Goal: Find contact information: Find contact information

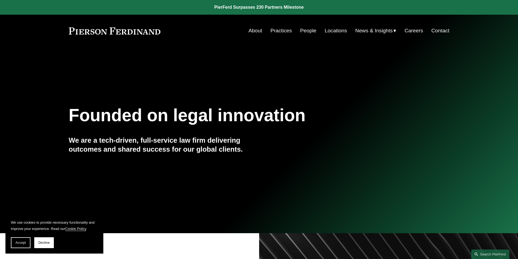
click at [305, 29] on link "People" at bounding box center [308, 31] width 16 height 10
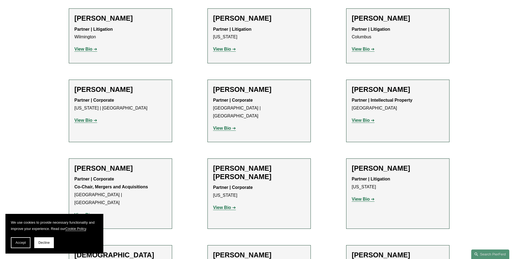
scroll to position [1277, 0]
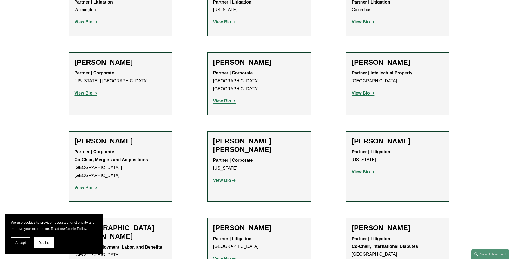
click at [94, 224] on h2 "Christi L. Coleman" at bounding box center [120, 232] width 92 height 17
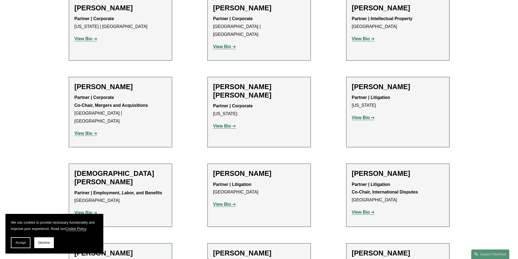
click at [85, 210] on strong "View Bio" at bounding box center [83, 212] width 18 height 5
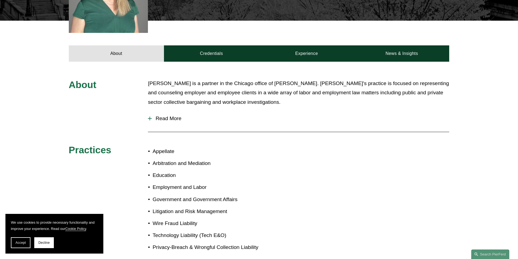
scroll to position [245, 0]
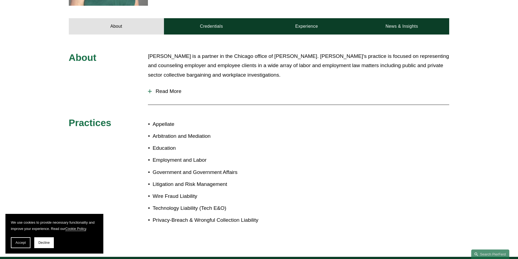
click at [148, 84] on button "Read More" at bounding box center [298, 91] width 301 height 14
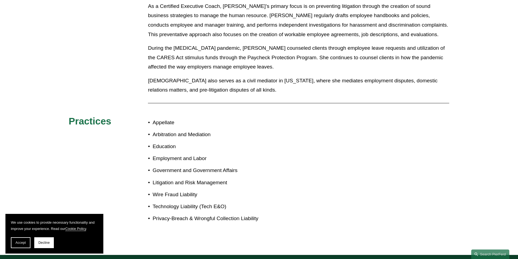
scroll to position [253, 0]
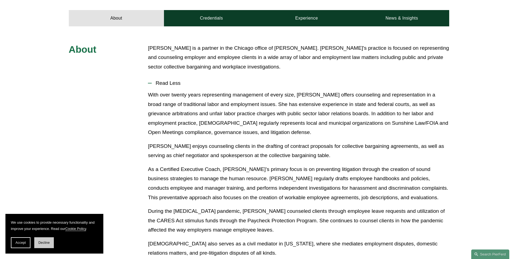
click at [49, 242] on span "Decline" at bounding box center [43, 243] width 11 height 4
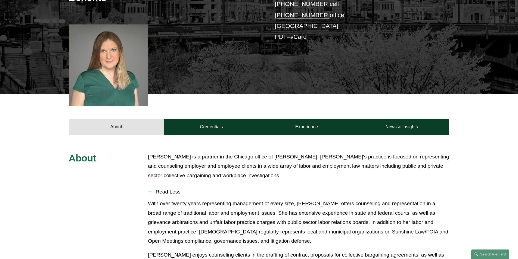
scroll to position [8, 0]
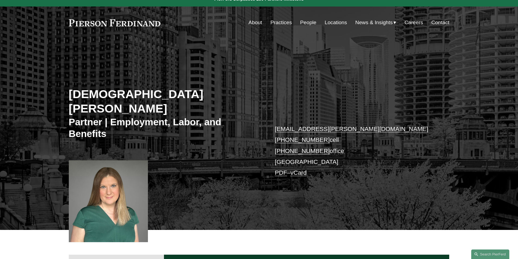
click at [339, 21] on link "Locations" at bounding box center [336, 22] width 22 height 10
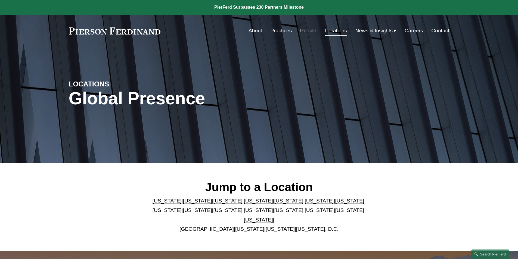
scroll to position [27, 0]
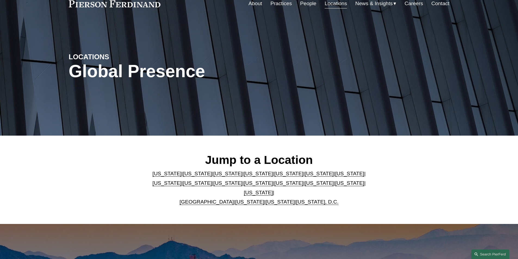
click at [244, 186] on link "[US_STATE]" at bounding box center [258, 183] width 29 height 6
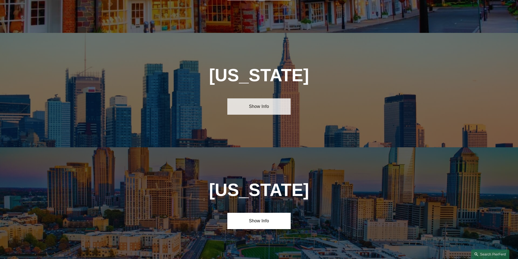
click at [263, 98] on link "Show Info" at bounding box center [258, 106] width 63 height 16
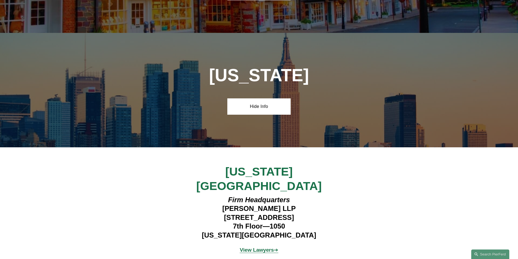
click at [268, 247] on strong "View Lawyers" at bounding box center [257, 250] width 34 height 6
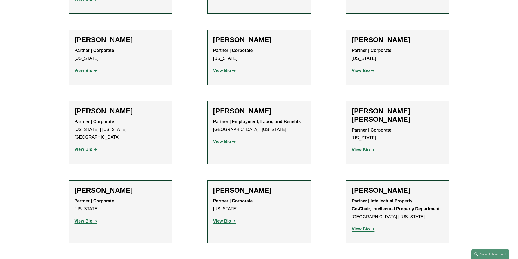
scroll to position [1006, 0]
